Goal: Information Seeking & Learning: Learn about a topic

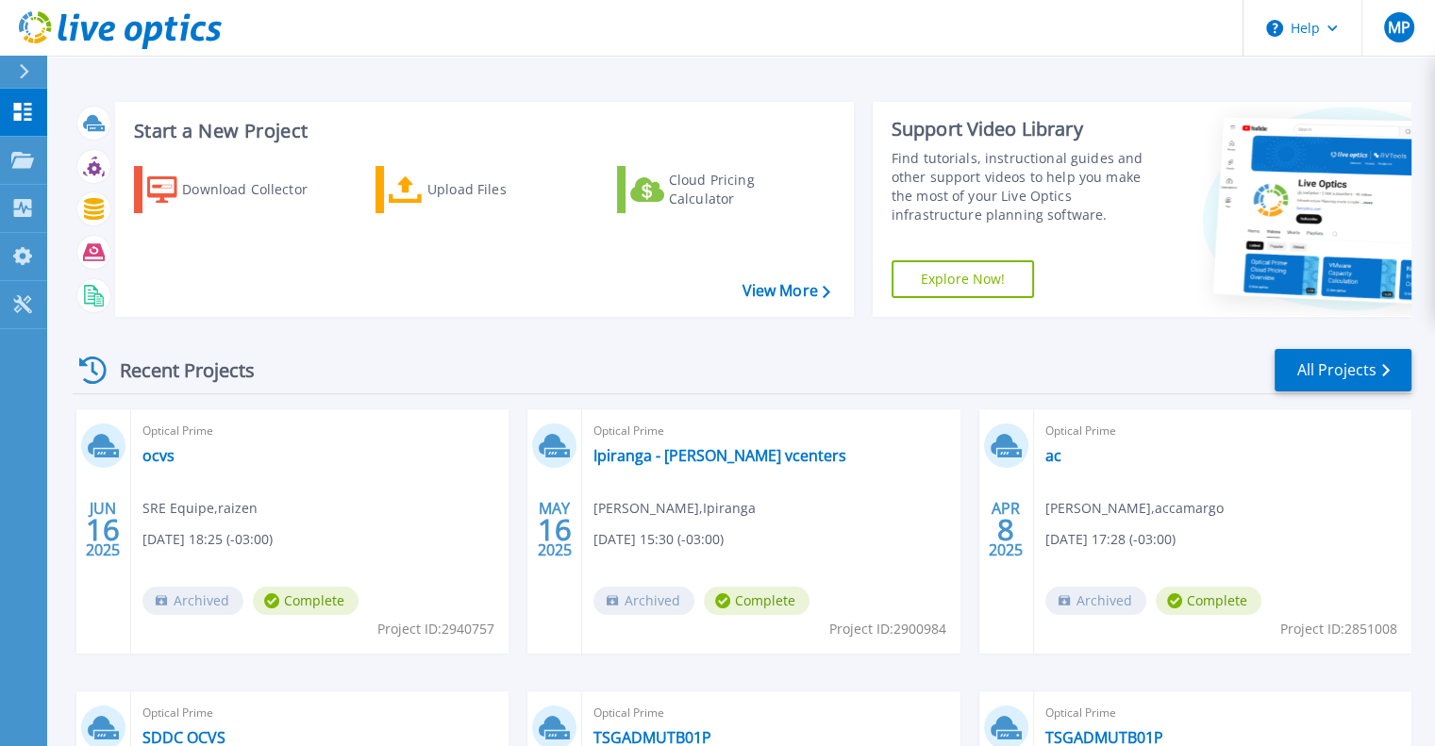
click at [595, 63] on div "Start a New Project Download Collector Upload Files Cloud Pricing Calculator Vi…" at bounding box center [741, 494] width 1388 height 989
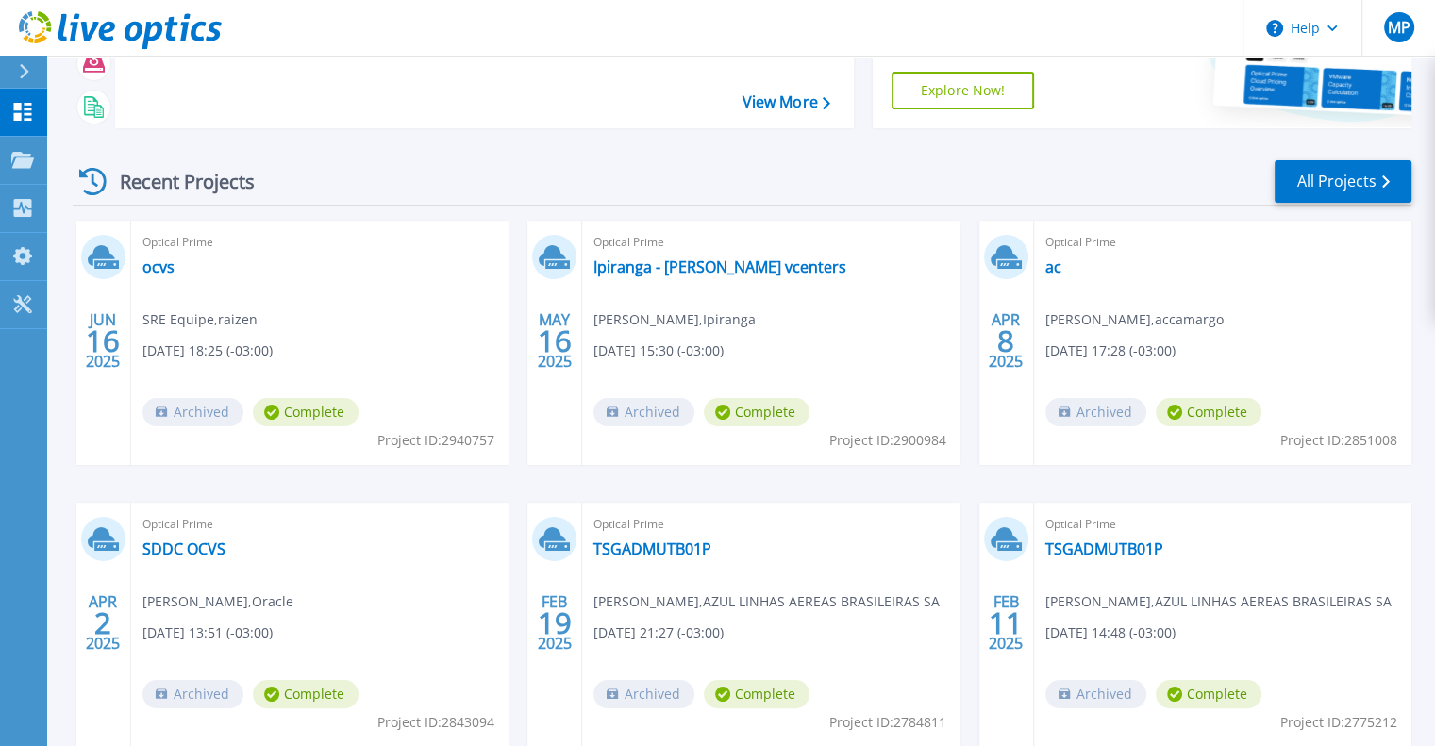
scroll to position [298, 0]
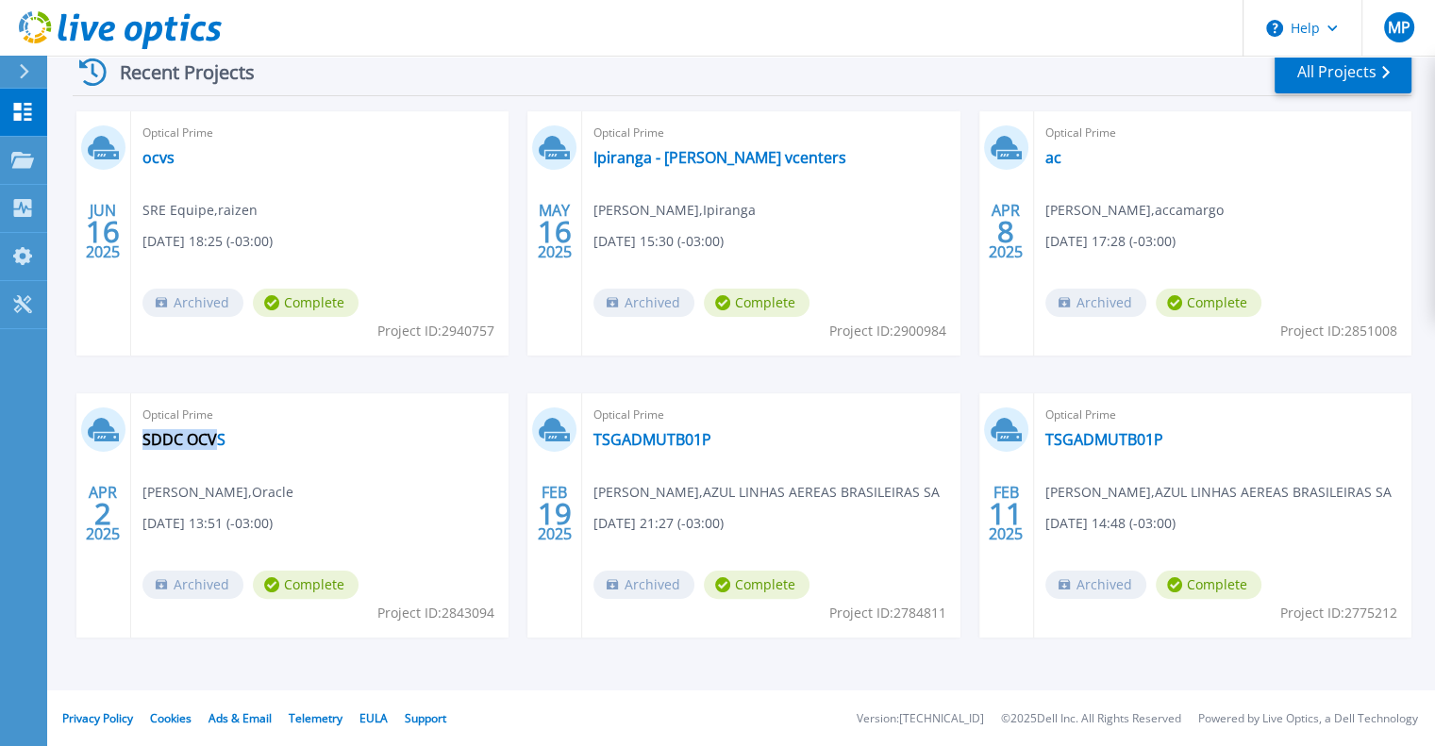
drag, startPoint x: 382, startPoint y: 514, endPoint x: 313, endPoint y: 513, distance: 68.9
click at [420, 535] on div "Optical Prime SDDC OCVS Bruno Andrade , Oracle 04/02/2025, 13:51 (-03:00) Archi…" at bounding box center [319, 515] width 377 height 244
click at [303, 511] on div "Optical Prime SDDC OCVS Bruno Andrade , Oracle 04/02/2025, 13:51 (-03:00) Archi…" at bounding box center [319, 515] width 377 height 244
drag, startPoint x: 341, startPoint y: 490, endPoint x: 454, endPoint y: 519, distance: 116.0
click at [437, 510] on div "Optical Prime SDDC OCVS Bruno Andrade , Oracle 04/02/2025, 13:51 (-03:00) Archi…" at bounding box center [319, 515] width 377 height 244
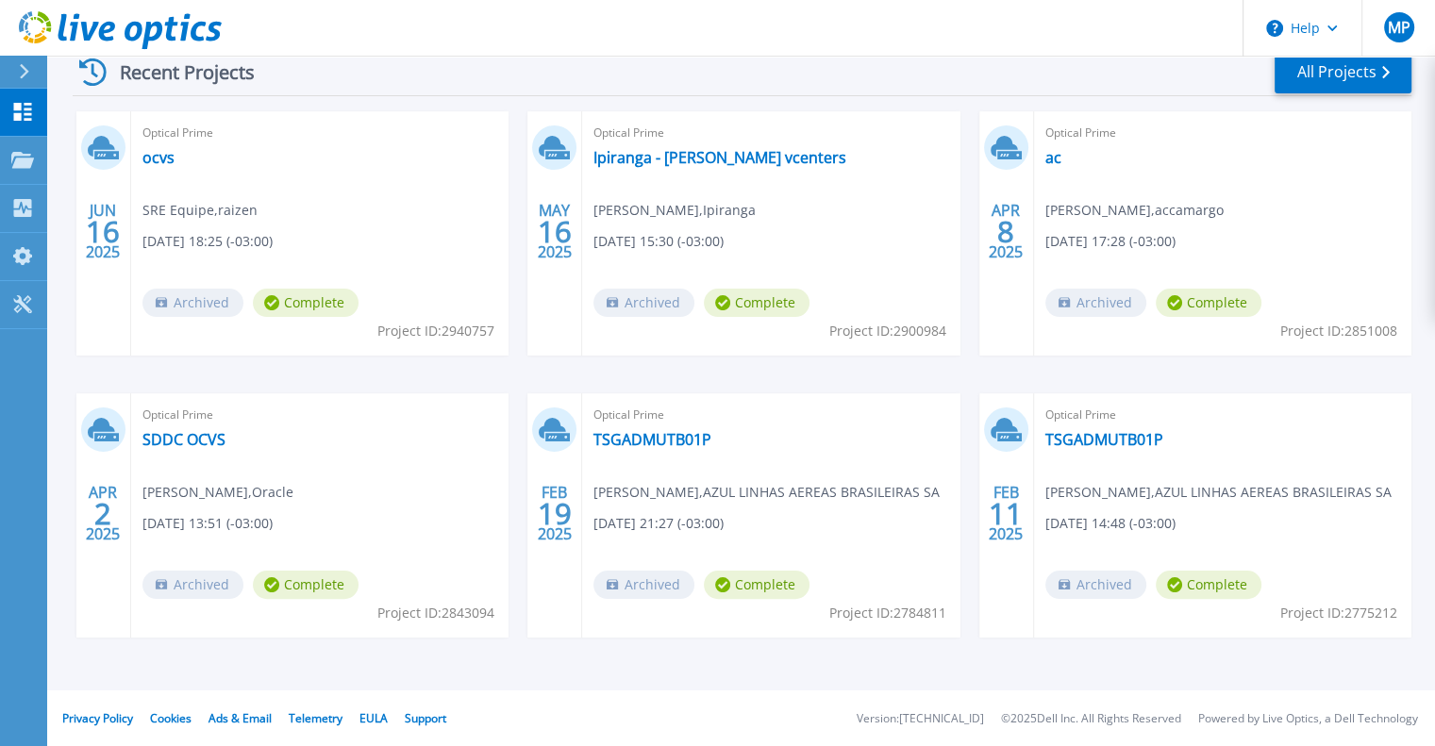
click at [708, 513] on span "02/18/2025, 21:27 (-03:00)" at bounding box center [658, 523] width 130 height 21
click at [660, 441] on link "TSGADMUTB01P" at bounding box center [652, 439] width 118 height 19
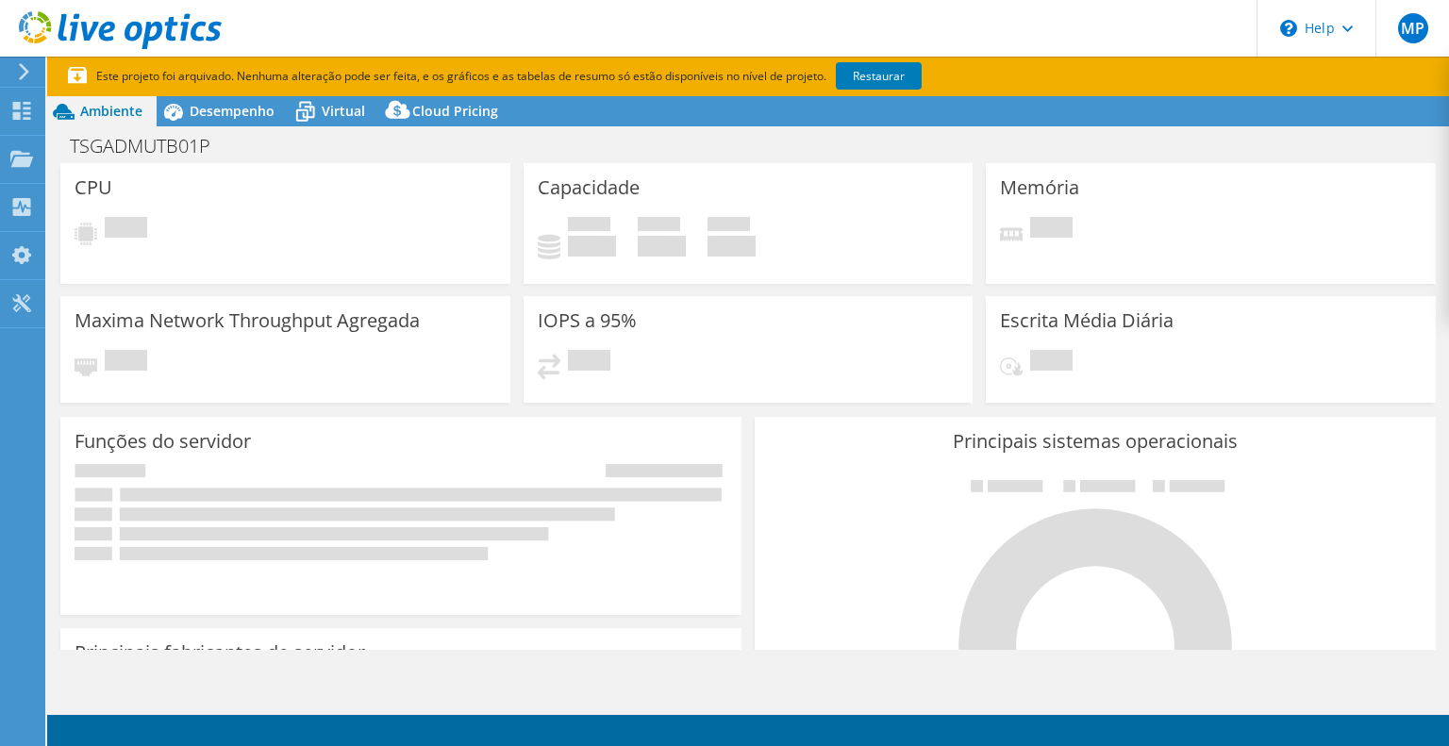
select select "USD"
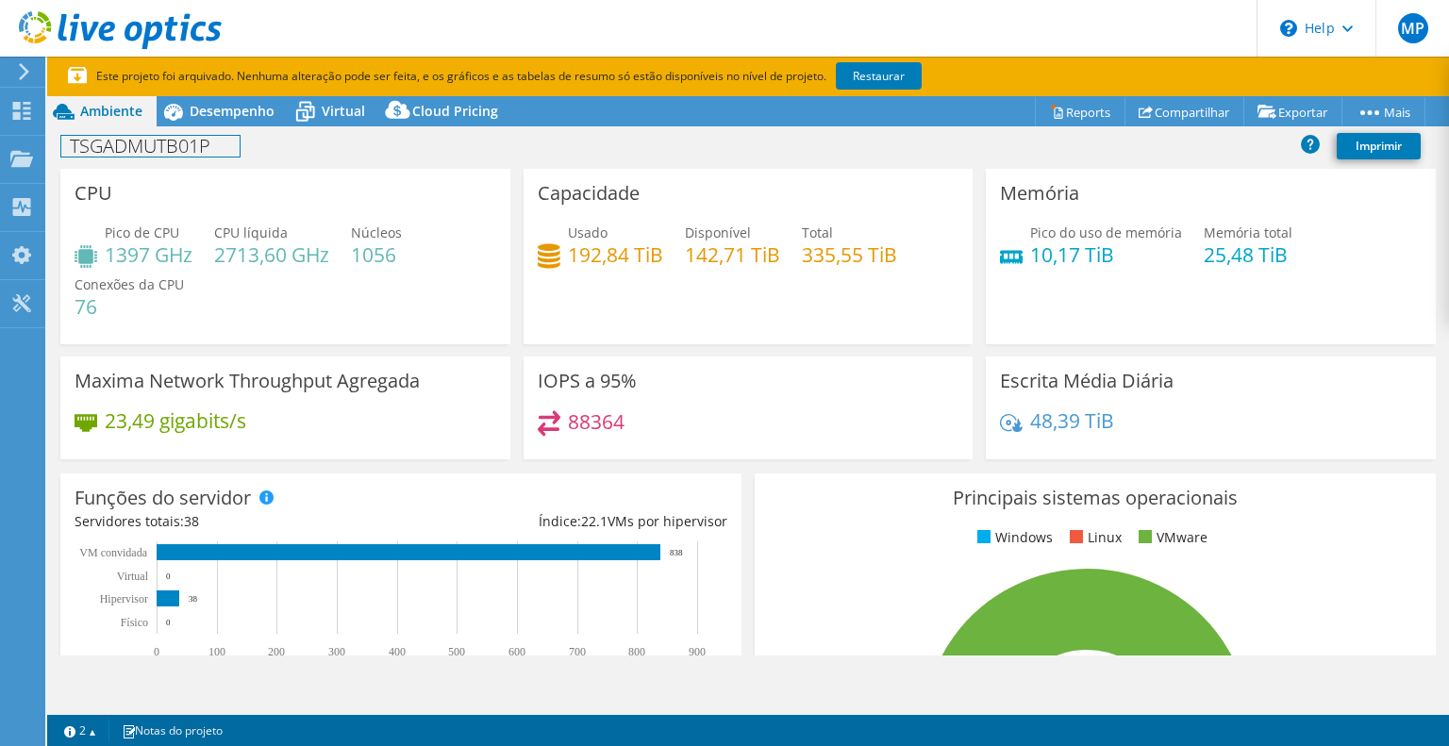
click at [153, 153] on h1 "TSGADMUTB01P" at bounding box center [150, 146] width 178 height 21
drag, startPoint x: 109, startPoint y: 256, endPoint x: 192, endPoint y: 259, distance: 83.1
click at [192, 259] on h4 "1397 GHz" at bounding box center [149, 254] width 88 height 21
click at [115, 258] on h4 "1397 GHz" at bounding box center [149, 254] width 88 height 21
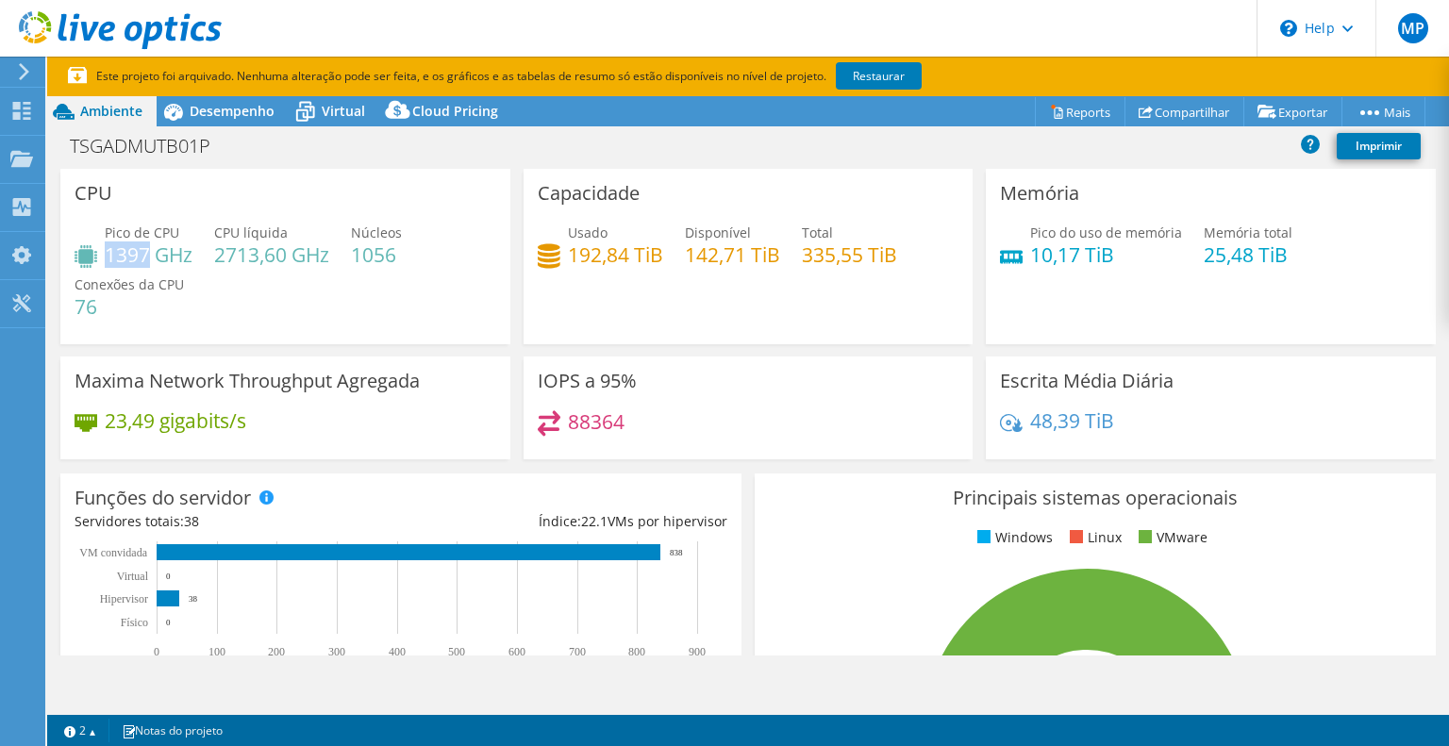
drag, startPoint x: 114, startPoint y: 258, endPoint x: 136, endPoint y: 258, distance: 21.7
click at [136, 258] on h4 "1397 GHz" at bounding box center [149, 254] width 88 height 21
click at [125, 253] on h4 "1397 GHz" at bounding box center [149, 254] width 88 height 21
click at [124, 254] on h4 "1397 GHz" at bounding box center [149, 254] width 88 height 21
drag, startPoint x: 219, startPoint y: 253, endPoint x: 328, endPoint y: 252, distance: 109.4
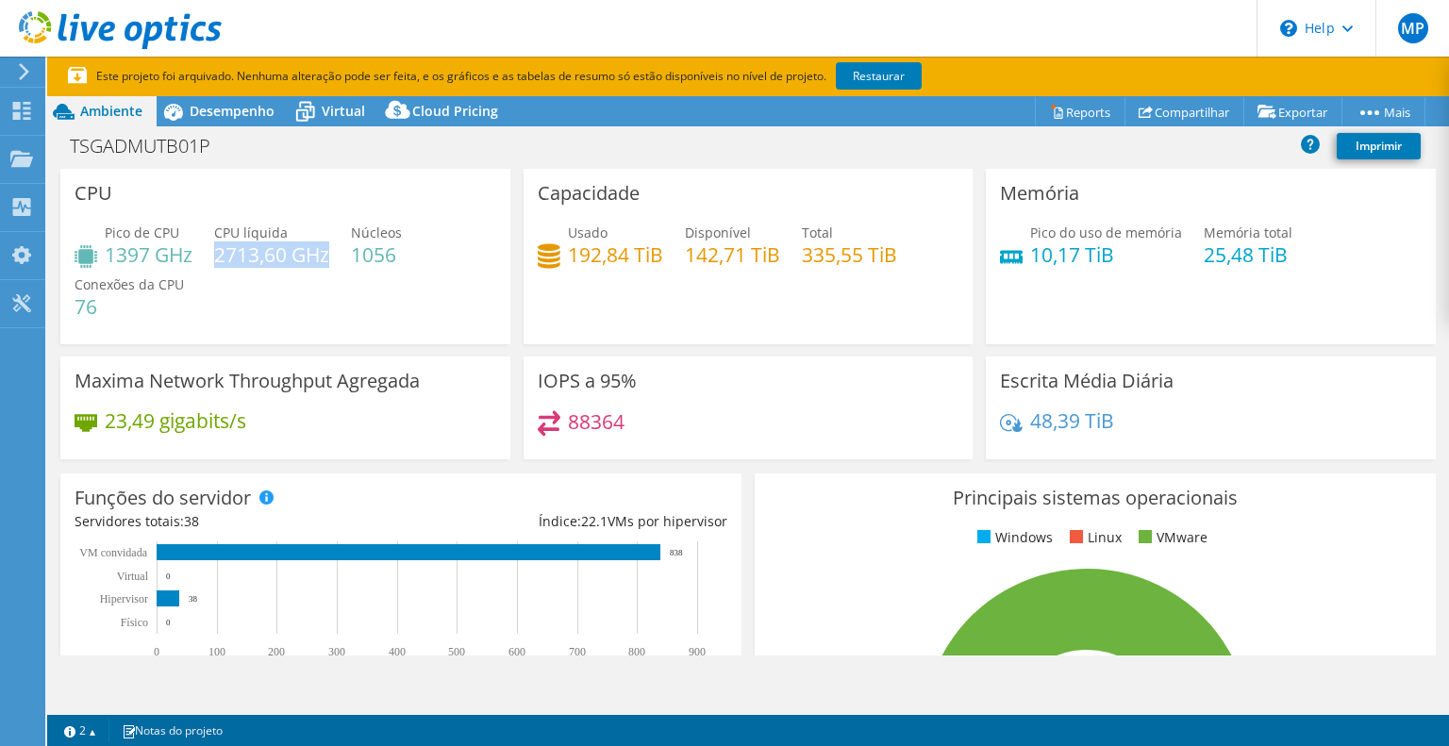
click at [328, 252] on h4 "2713,60 GHz" at bounding box center [271, 254] width 115 height 21
click at [216, 256] on h4 "2713,60 GHz" at bounding box center [271, 254] width 115 height 21
drag, startPoint x: 215, startPoint y: 256, endPoint x: 260, endPoint y: 252, distance: 45.4
click at [260, 252] on h4 "2713,60 GHz" at bounding box center [271, 254] width 115 height 21
click at [385, 262] on h4 "1056" at bounding box center [376, 254] width 51 height 21
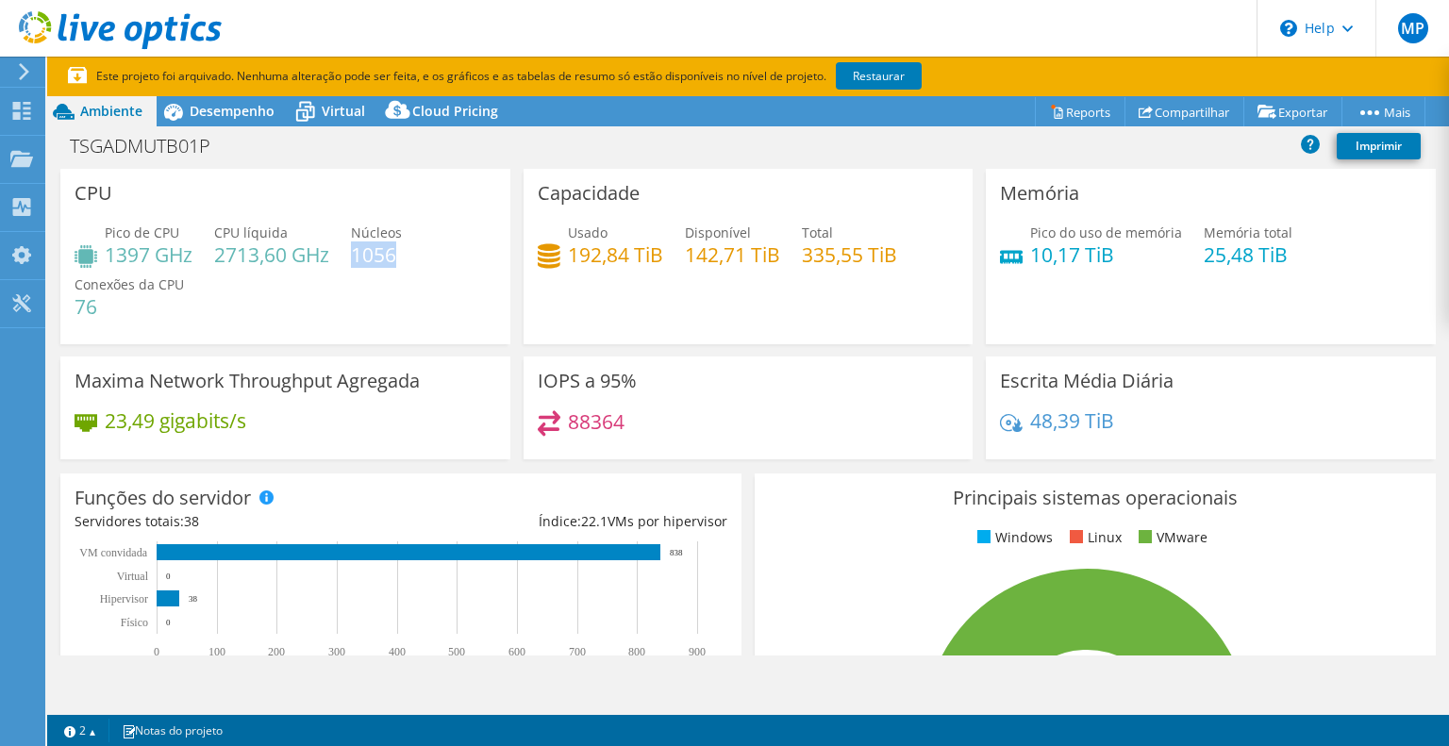
click at [385, 263] on h4 "1056" at bounding box center [376, 254] width 51 height 21
drag, startPoint x: 386, startPoint y: 263, endPoint x: 566, endPoint y: 268, distance: 180.2
click at [388, 263] on h4 "1056" at bounding box center [376, 254] width 51 height 21
click at [365, 244] on h4 "1056" at bounding box center [376, 254] width 51 height 21
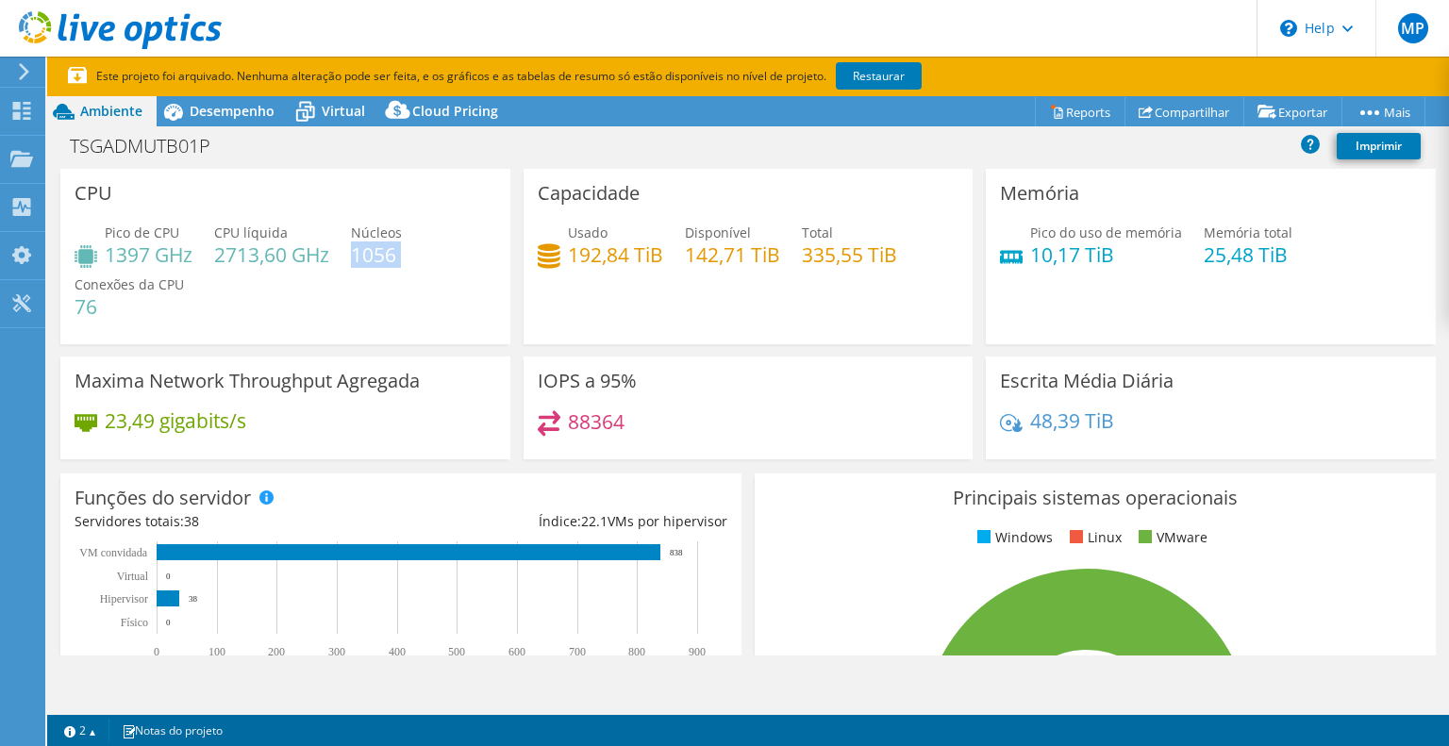
click at [365, 244] on h4 "1056" at bounding box center [376, 254] width 51 height 21
click at [385, 225] on span "Núcleos" at bounding box center [376, 233] width 51 height 18
drag, startPoint x: 385, startPoint y: 225, endPoint x: 385, endPoint y: 261, distance: 35.8
click at [383, 225] on span "Núcleos" at bounding box center [376, 233] width 51 height 18
click at [388, 260] on h4 "1056" at bounding box center [376, 254] width 51 height 21
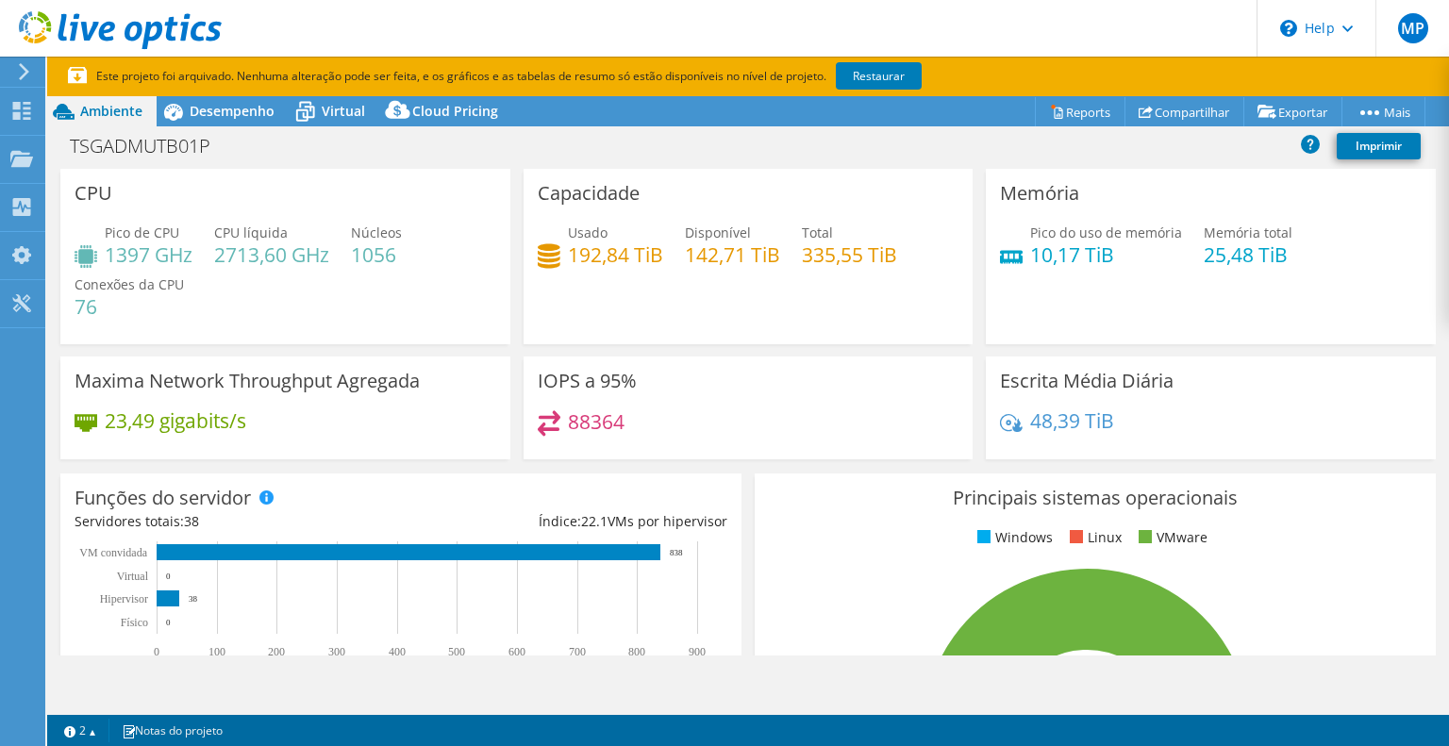
click at [390, 258] on h4 "1056" at bounding box center [376, 254] width 51 height 21
click at [391, 258] on h4 "1056" at bounding box center [376, 254] width 51 height 21
drag, startPoint x: 570, startPoint y: 253, endPoint x: 623, endPoint y: 261, distance: 53.5
click at [623, 261] on h4 "192,84 TiB" at bounding box center [615, 254] width 95 height 21
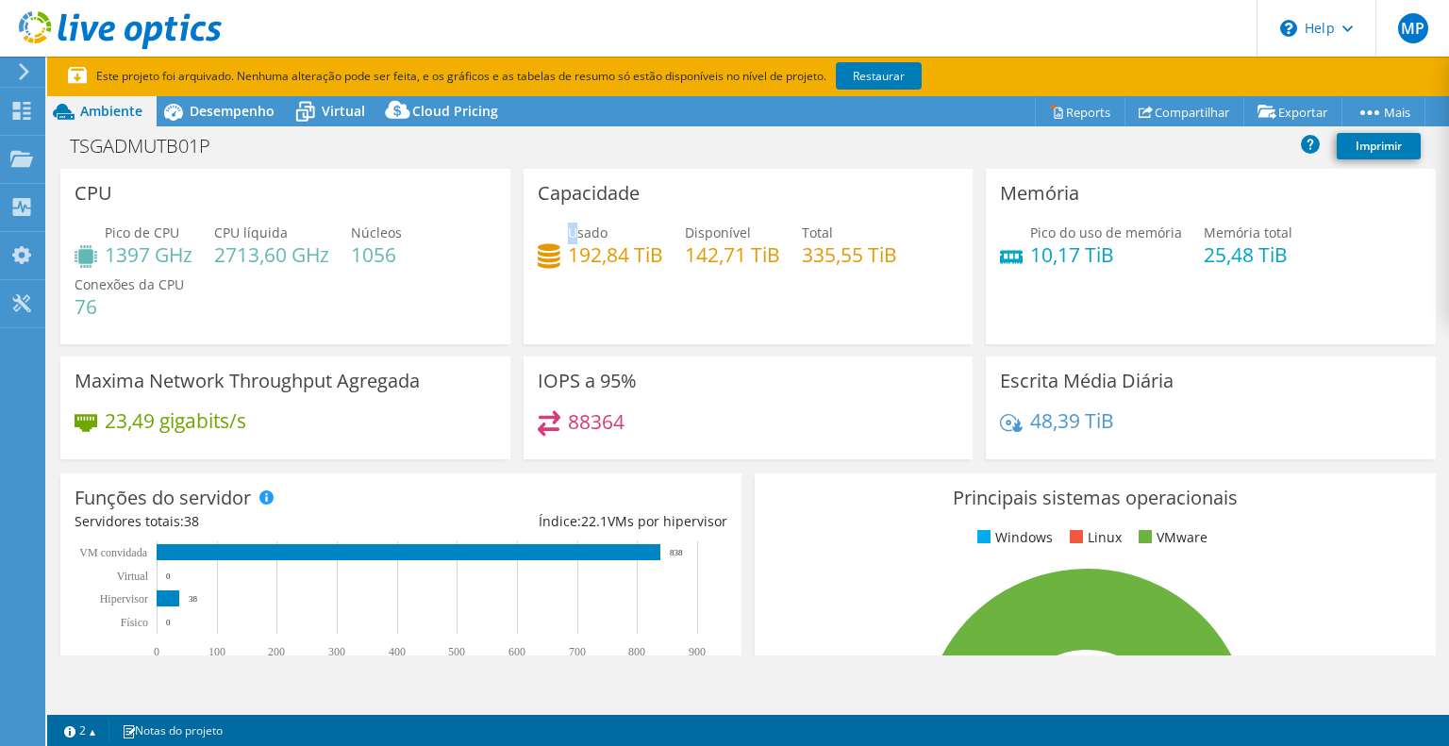
drag, startPoint x: 566, startPoint y: 225, endPoint x: 634, endPoint y: 248, distance: 71.6
click at [591, 247] on div "Usado 192,84 TiB" at bounding box center [615, 244] width 95 height 42
drag, startPoint x: 724, startPoint y: 264, endPoint x: 762, endPoint y: 264, distance: 37.7
click at [762, 264] on h4 "142,71 TiB" at bounding box center [732, 254] width 95 height 21
drag, startPoint x: 1026, startPoint y: 230, endPoint x: 1086, endPoint y: 249, distance: 62.4
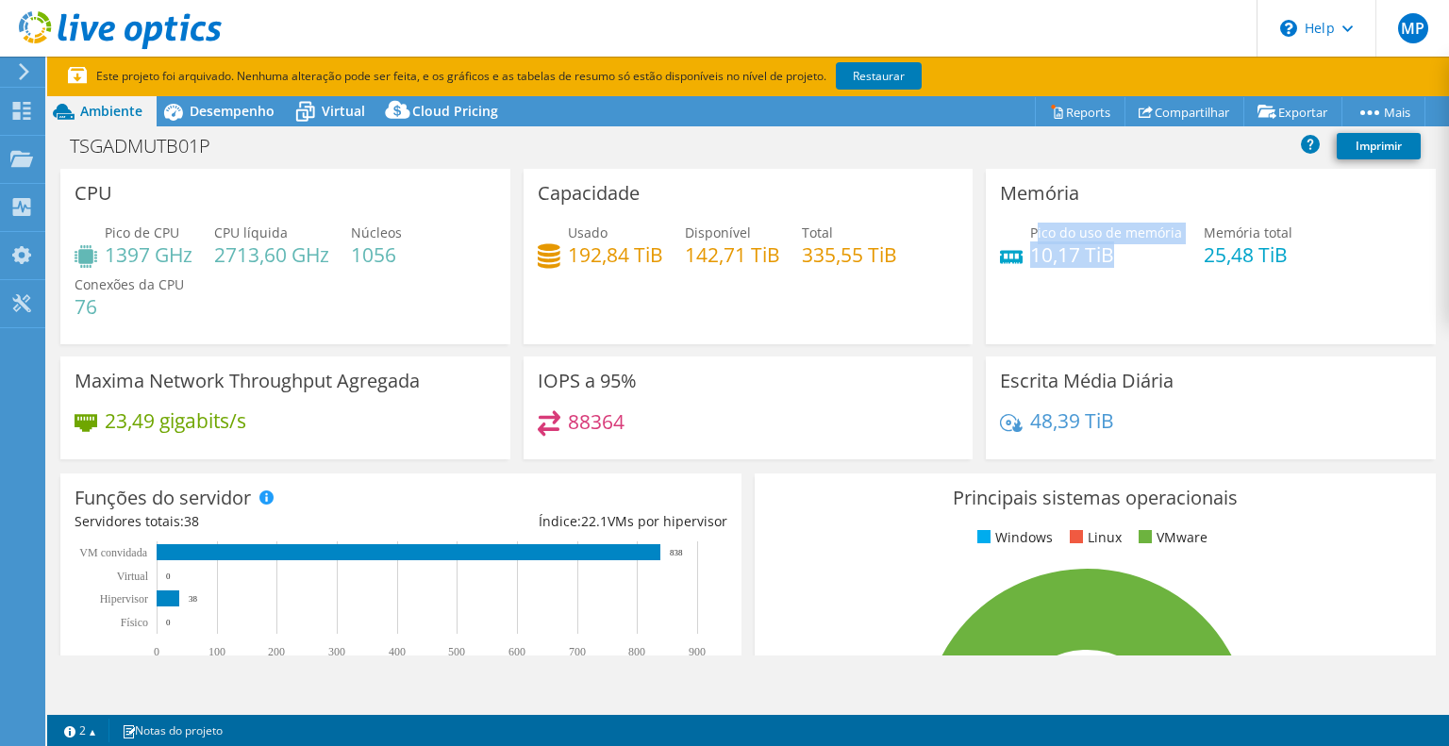
click at [1108, 258] on div "Pico do uso de memória 10,17 TiB" at bounding box center [1106, 244] width 152 height 42
click at [1086, 249] on h4 "10,17 TiB" at bounding box center [1106, 254] width 152 height 21
drag, startPoint x: 1018, startPoint y: 256, endPoint x: 1075, endPoint y: 257, distance: 57.6
click at [1075, 257] on div "Pico do uso de memória 10,17 TiB" at bounding box center [1091, 244] width 182 height 42
click at [235, 113] on span "Desempenho" at bounding box center [232, 111] width 85 height 18
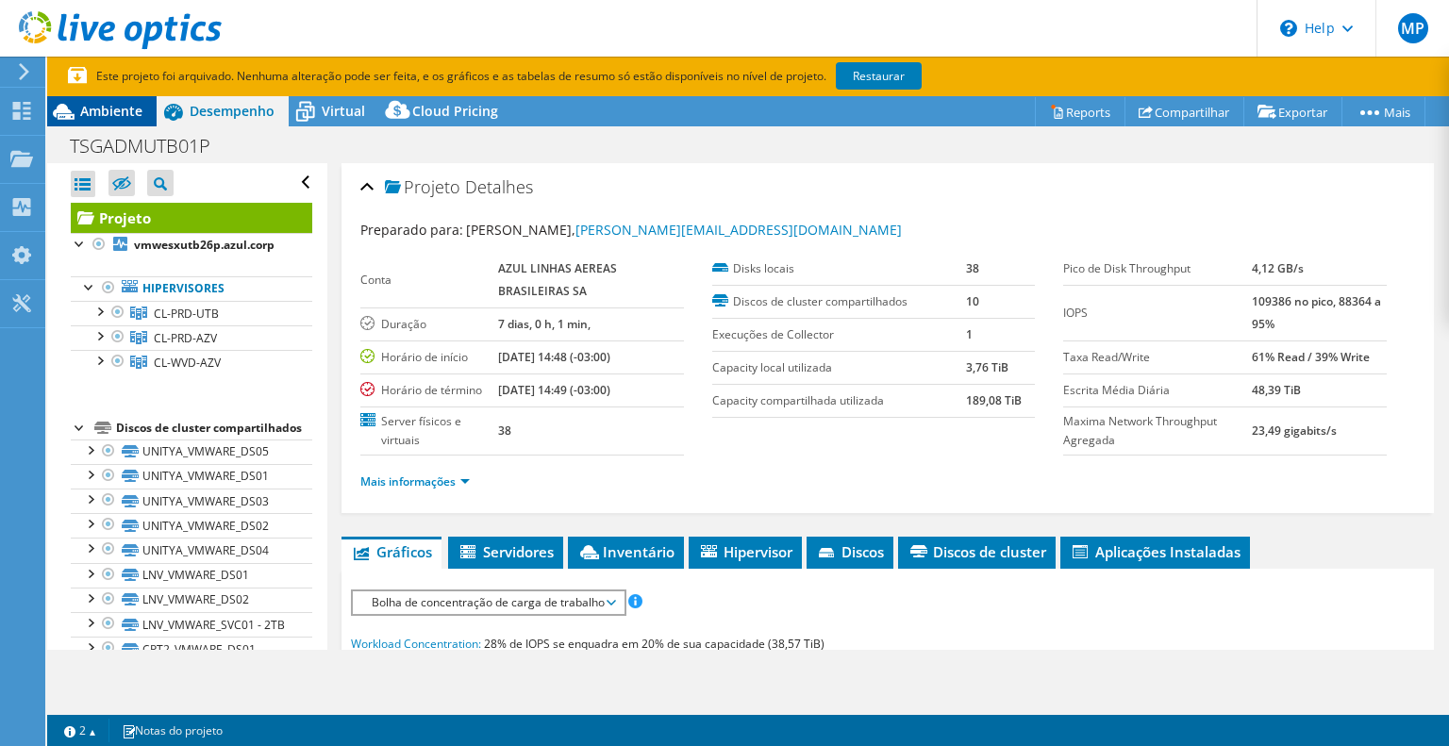
click at [125, 116] on span "Ambiente" at bounding box center [111, 111] width 62 height 18
